Goal: Answer question/provide support: Share knowledge or assist other users

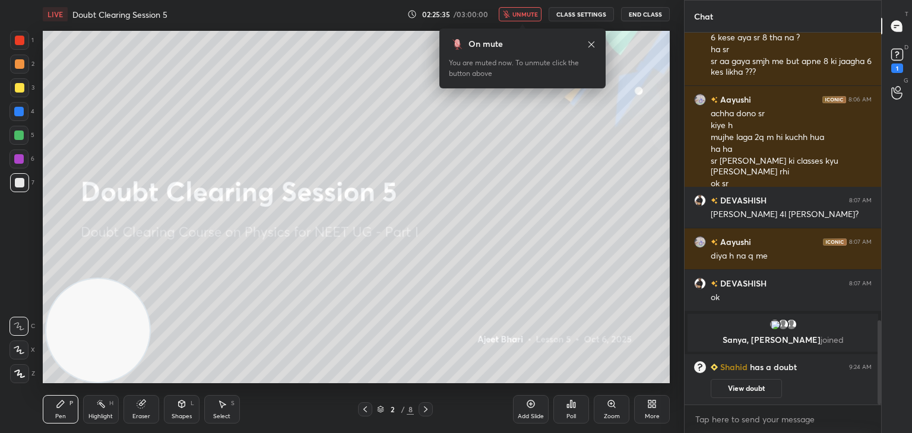
scroll to position [1272, 0]
click at [897, 62] on icon at bounding box center [897, 55] width 18 height 18
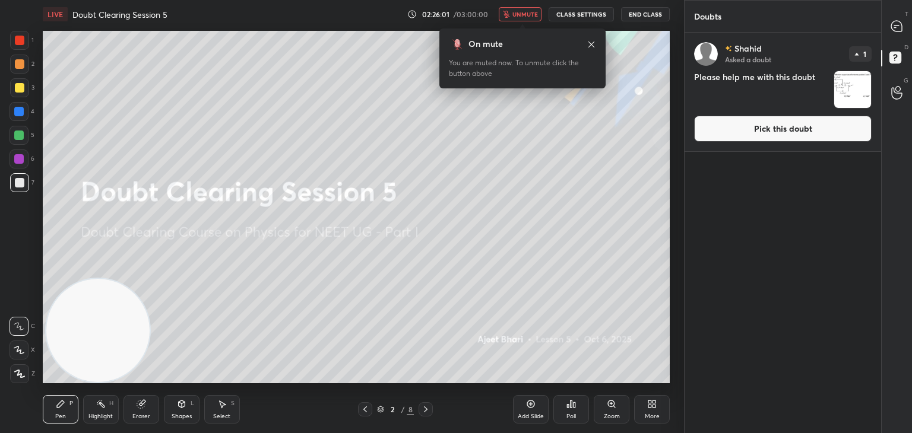
click at [867, 81] on img "grid" at bounding box center [852, 89] width 37 height 37
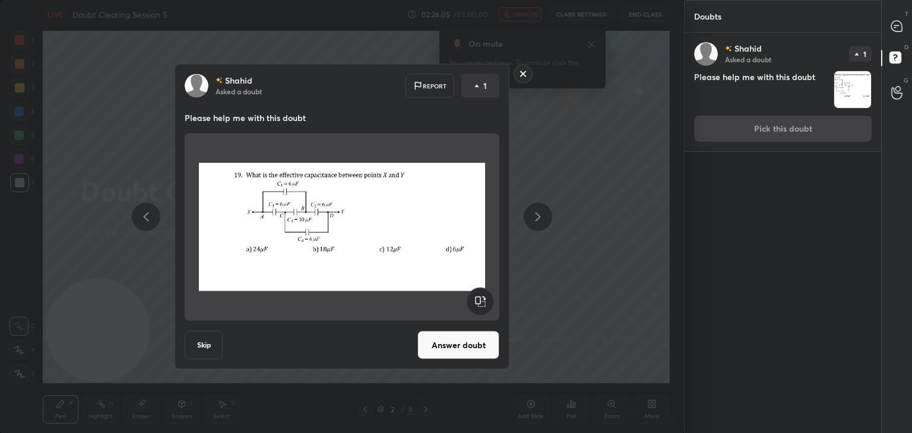
click at [521, 75] on rect at bounding box center [523, 74] width 18 height 18
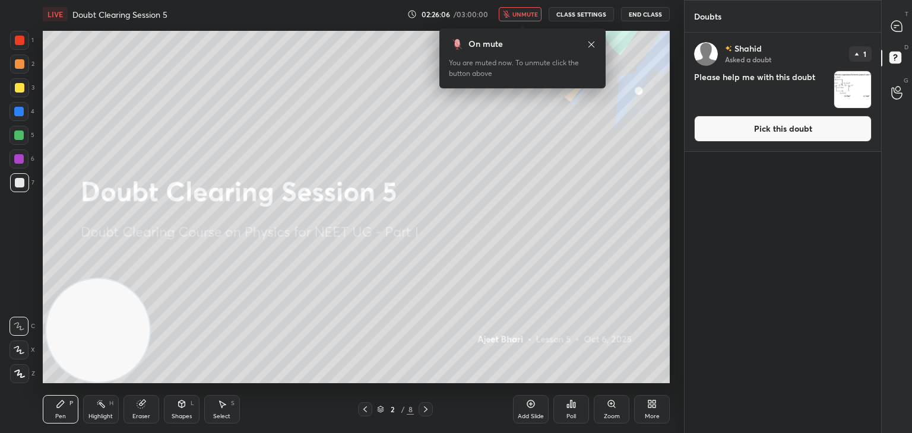
click at [911, 23] on div "T Messages (T)" at bounding box center [897, 26] width 30 height 33
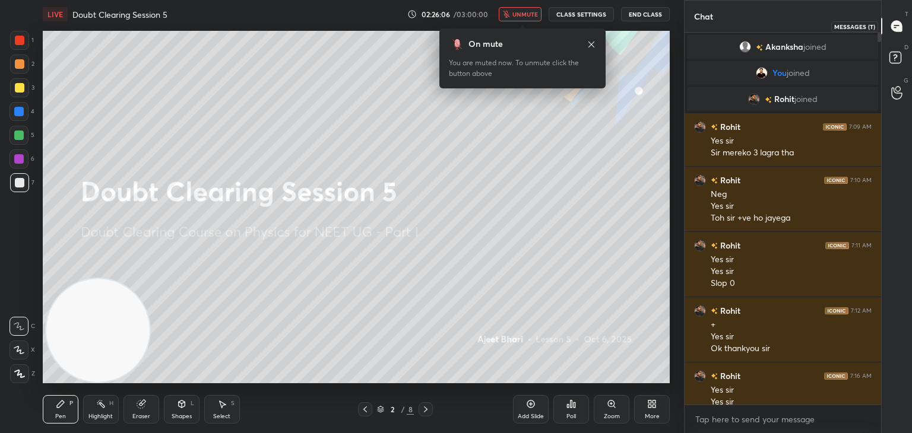
click at [897, 29] on icon at bounding box center [896, 26] width 11 height 11
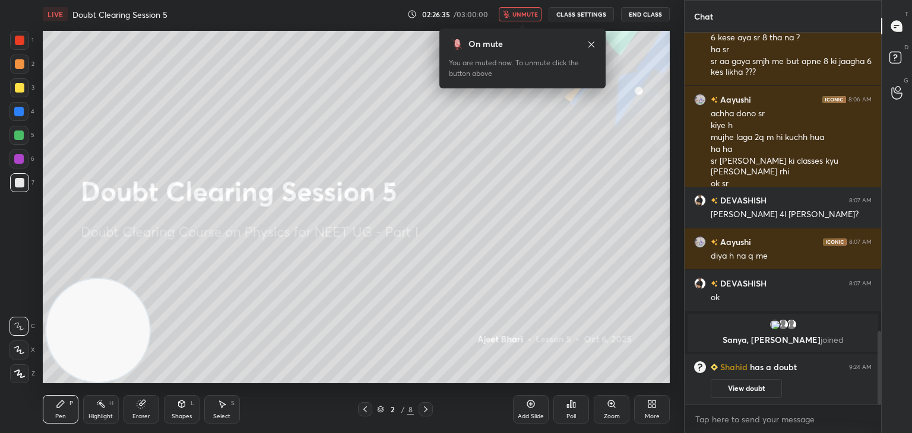
scroll to position [1519, 0]
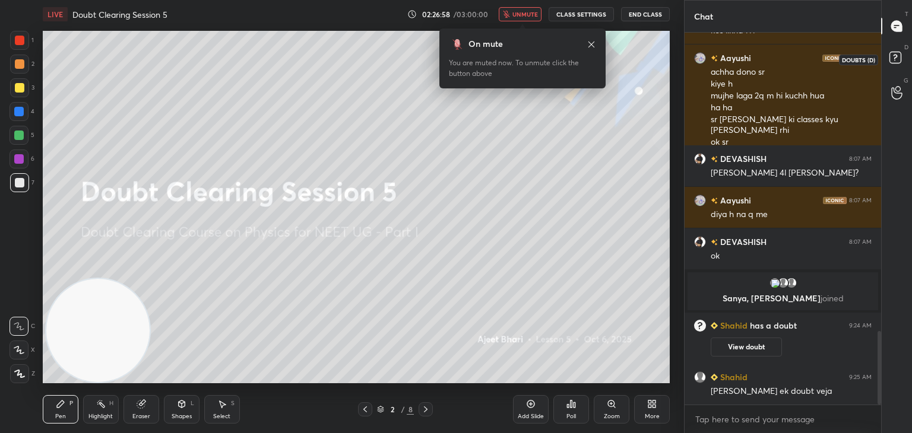
click at [895, 61] on rect at bounding box center [894, 57] width 11 height 11
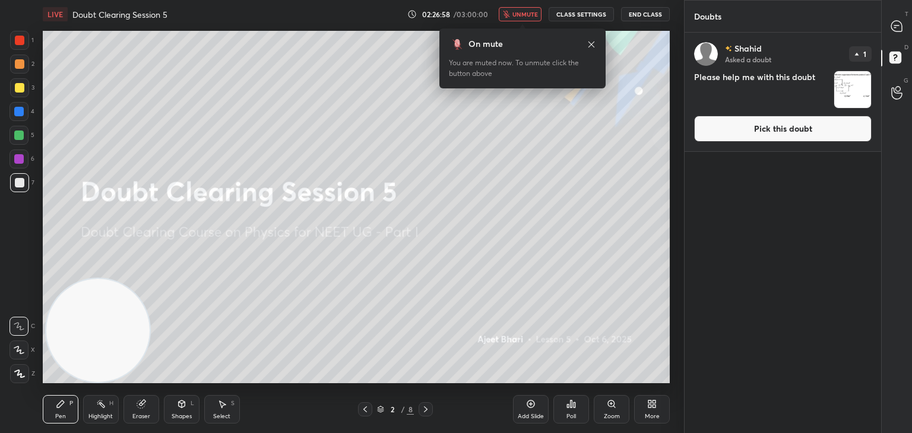
click at [857, 90] on img "grid" at bounding box center [852, 89] width 37 height 37
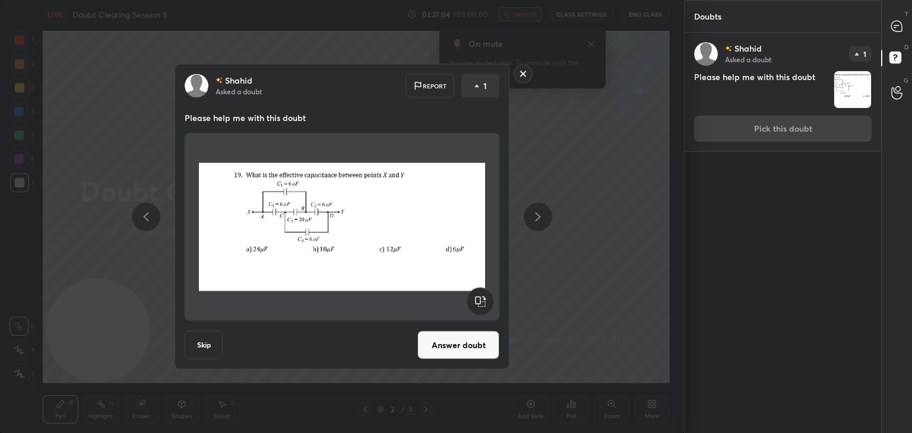
click at [449, 340] on button "Answer doubt" at bounding box center [458, 345] width 82 height 29
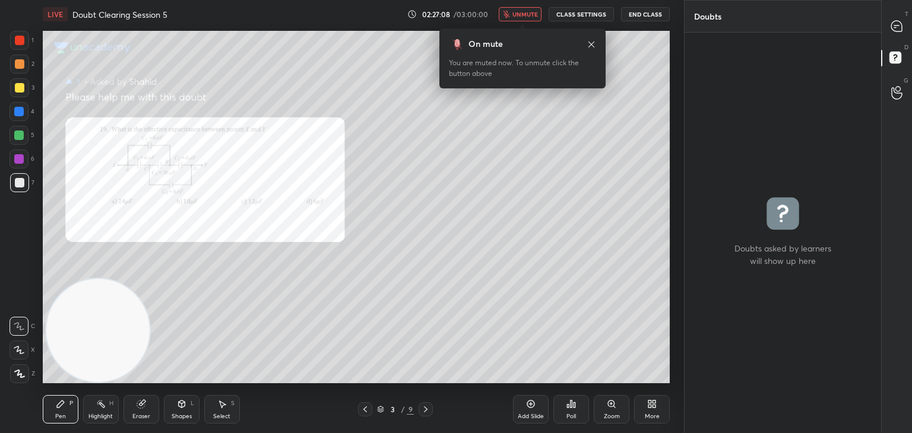
click at [525, 16] on span "unmute" at bounding box center [525, 14] width 26 height 8
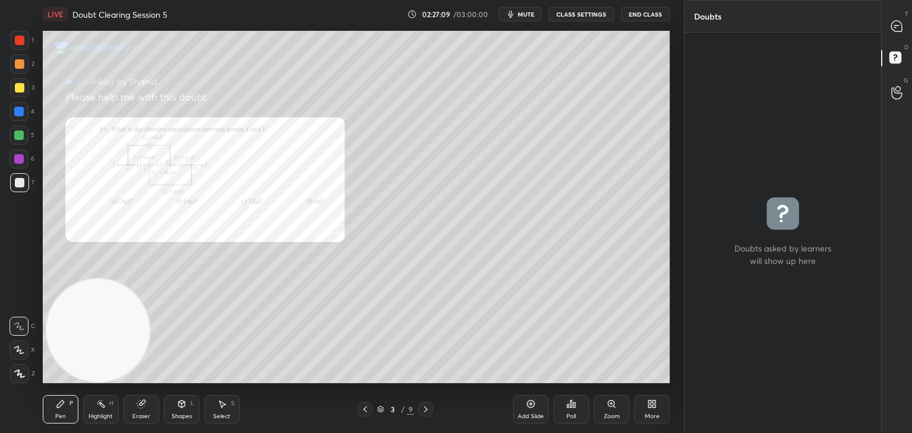
click at [903, 29] on icon at bounding box center [897, 26] width 12 height 12
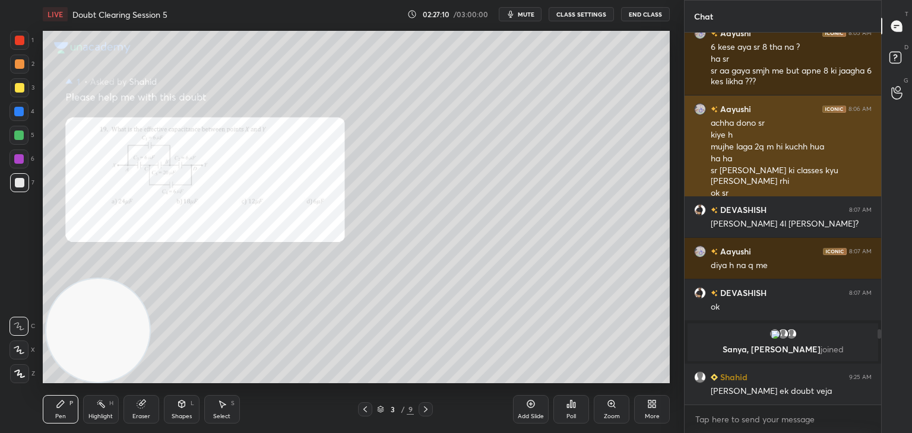
scroll to position [369, 193]
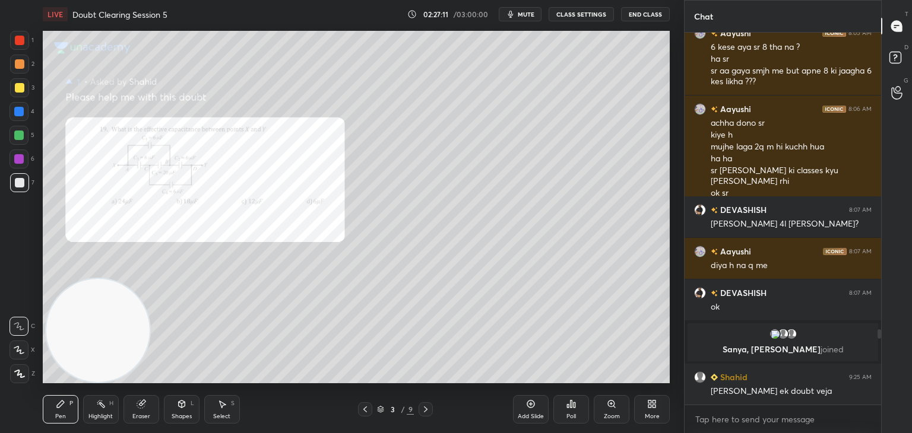
click at [616, 404] on icon at bounding box center [612, 405] width 10 height 10
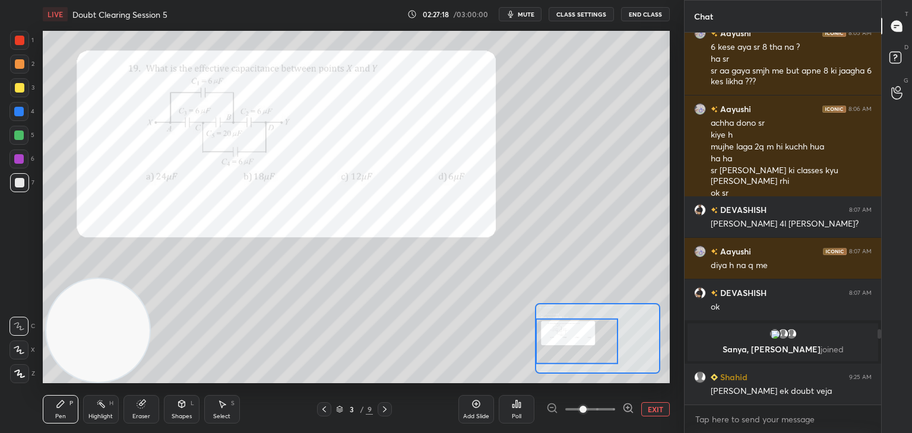
click at [20, 45] on div at bounding box center [20, 41] width 10 height 10
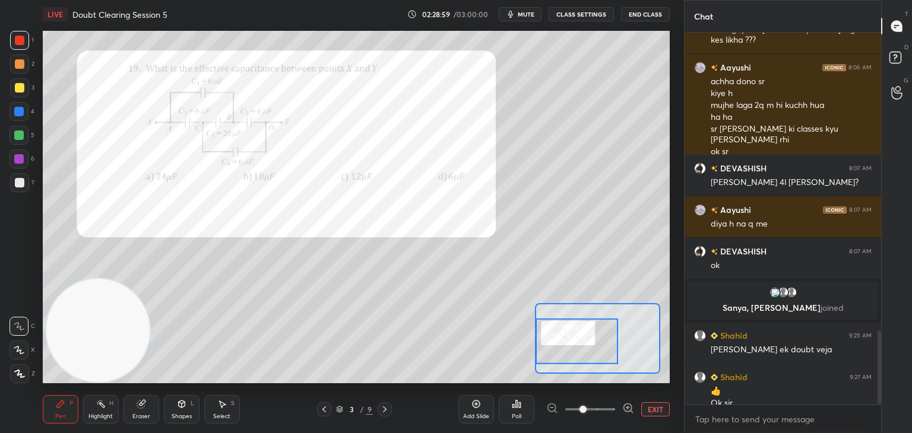
scroll to position [1521, 0]
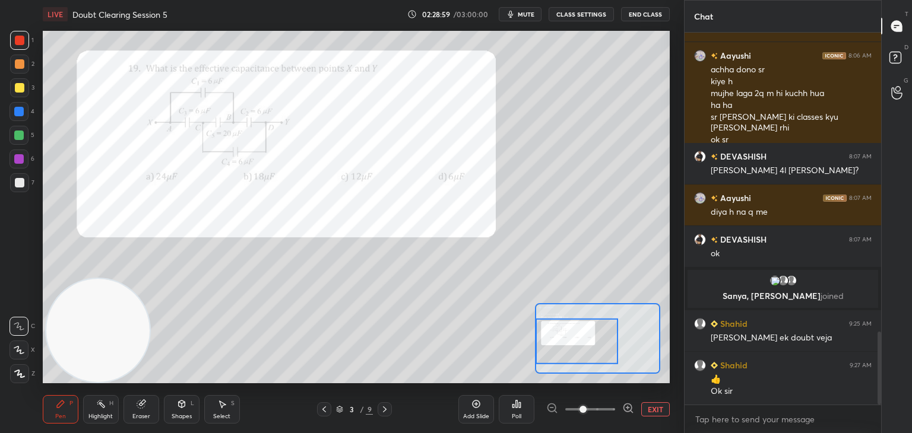
click at [524, 13] on span "mute" at bounding box center [526, 14] width 17 height 8
click at [321, 409] on icon at bounding box center [324, 410] width 10 height 10
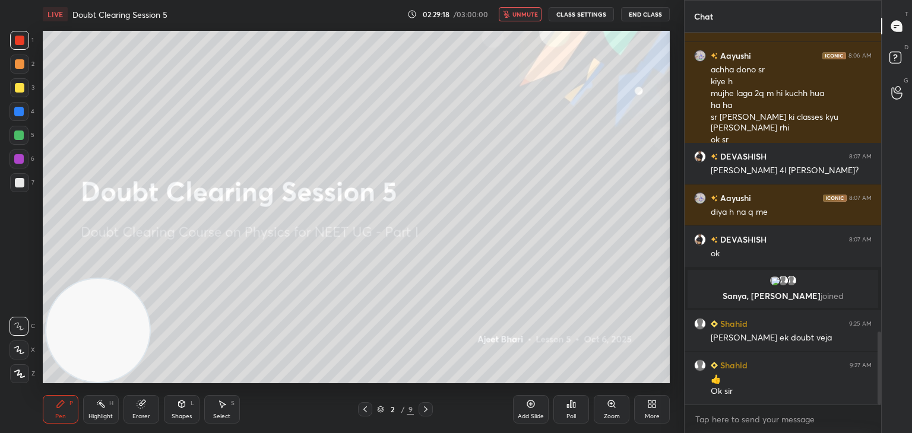
click at [23, 186] on div at bounding box center [20, 183] width 10 height 10
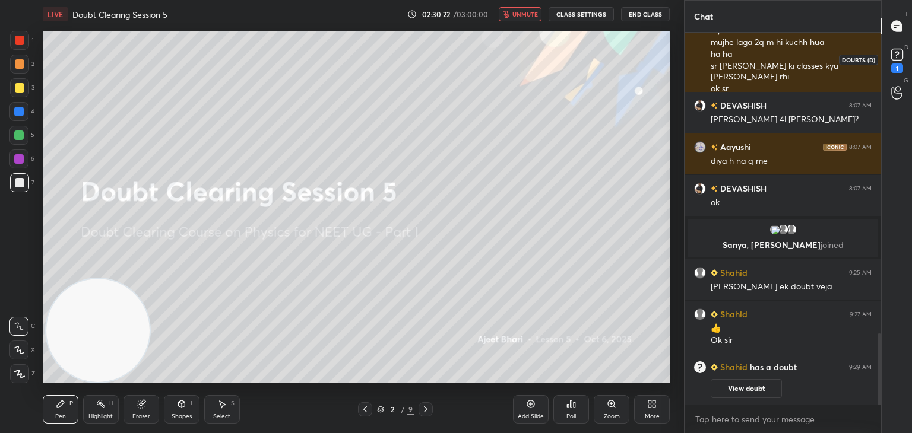
click at [897, 59] on rect at bounding box center [896, 54] width 11 height 11
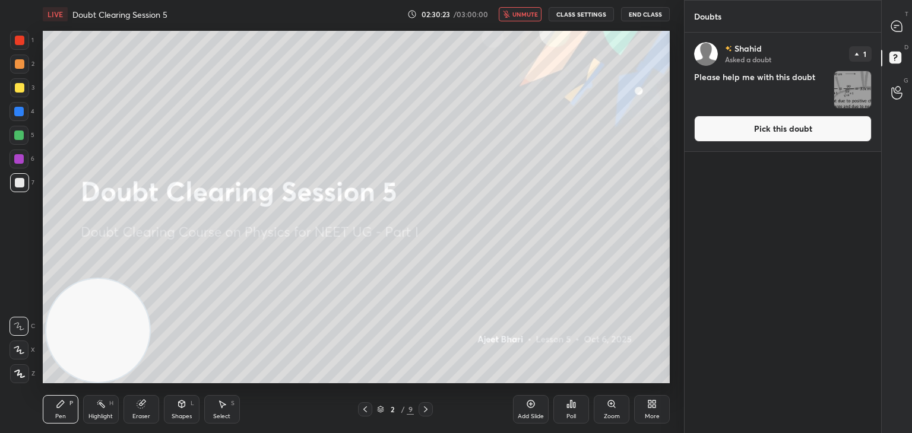
click at [862, 83] on img "grid" at bounding box center [852, 89] width 37 height 37
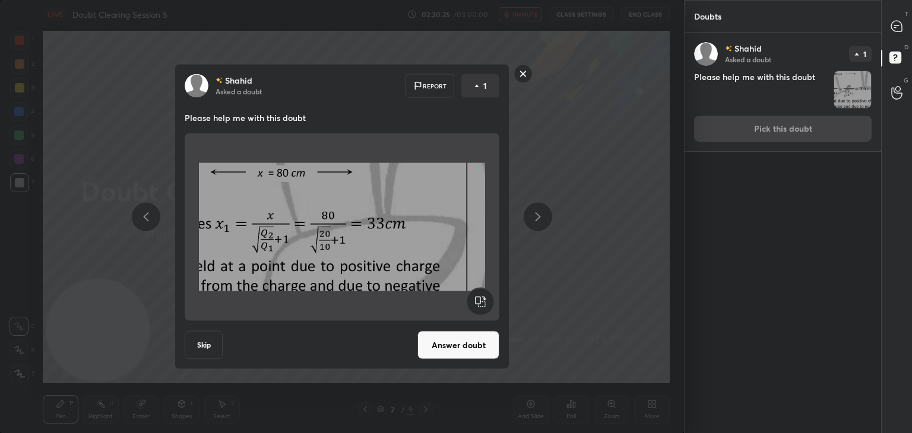
click at [418, 200] on img at bounding box center [342, 227] width 286 height 178
click at [485, 350] on button "Answer doubt" at bounding box center [458, 345] width 82 height 29
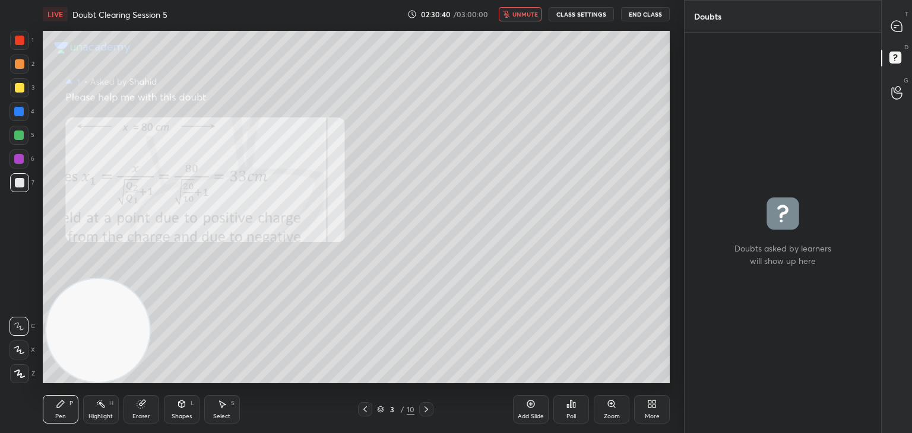
click at [525, 7] on div "LIVE Doubt Clearing Session 5 02:30:40 / 03:00:00 unmute CLASS SETTINGS End Cla…" at bounding box center [356, 14] width 627 height 29
click at [533, 17] on span "unmute" at bounding box center [525, 14] width 26 height 8
click at [891, 29] on icon at bounding box center [897, 26] width 12 height 12
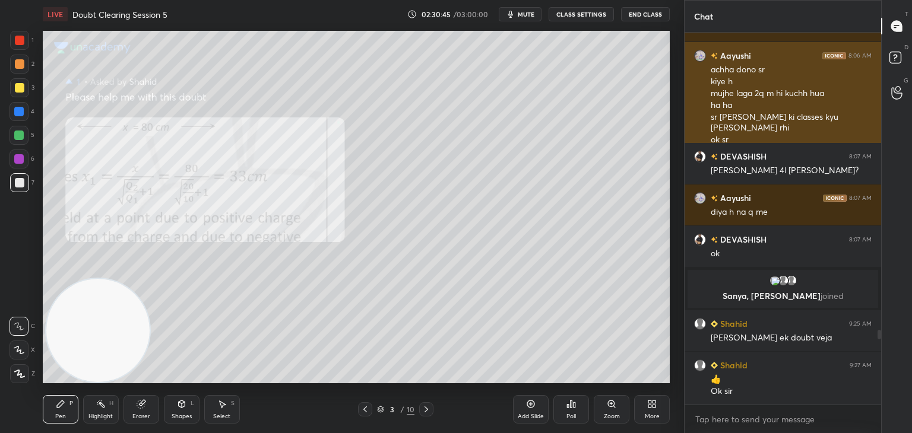
scroll to position [369, 193]
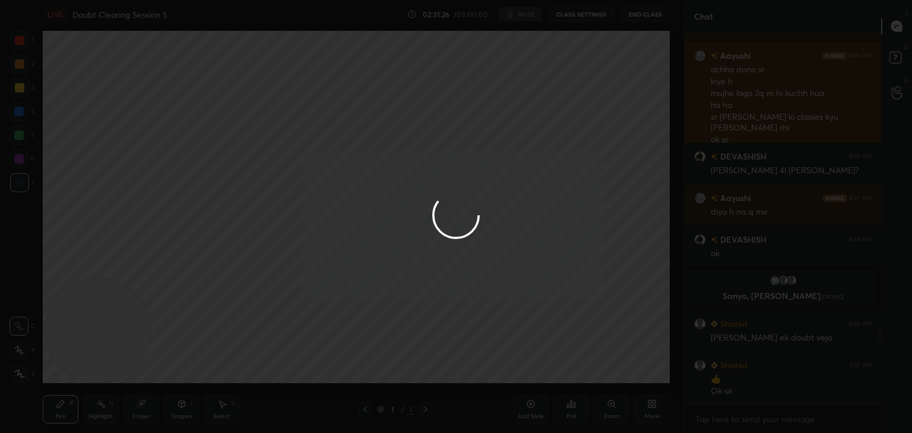
click at [254, 162] on div at bounding box center [456, 216] width 912 height 433
